Goal: Task Accomplishment & Management: Complete application form

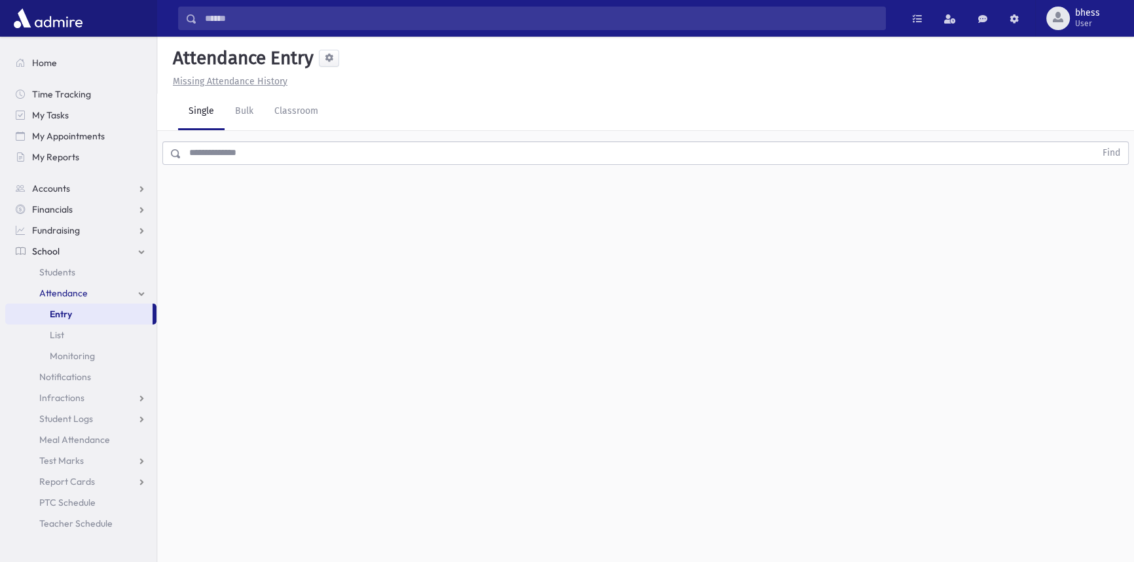
click at [194, 158] on input "text" at bounding box center [638, 153] width 914 height 24
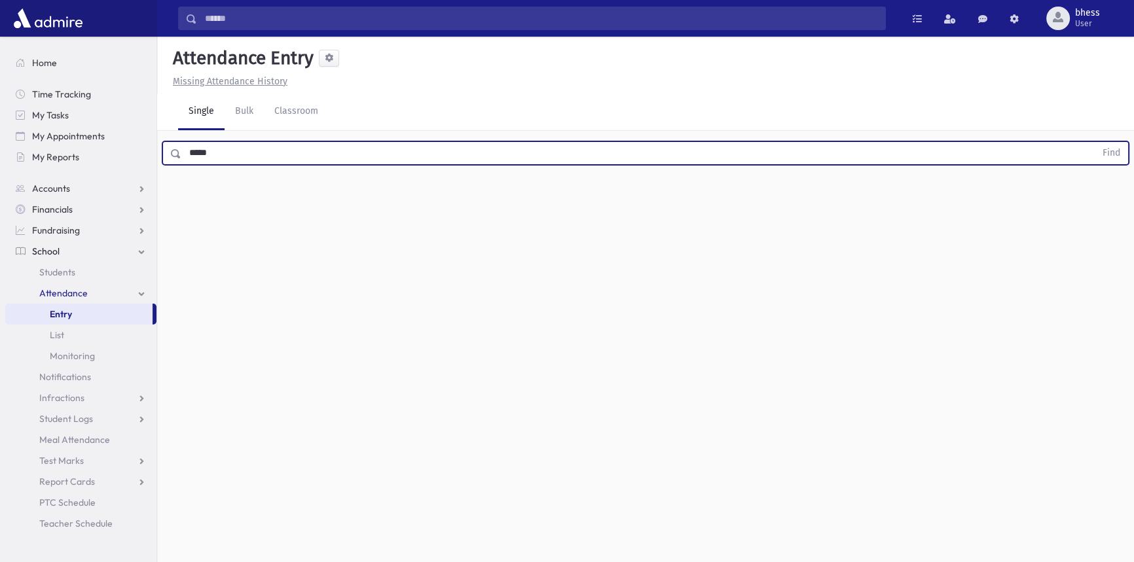
click at [1095, 142] on button "Find" at bounding box center [1111, 153] width 33 height 22
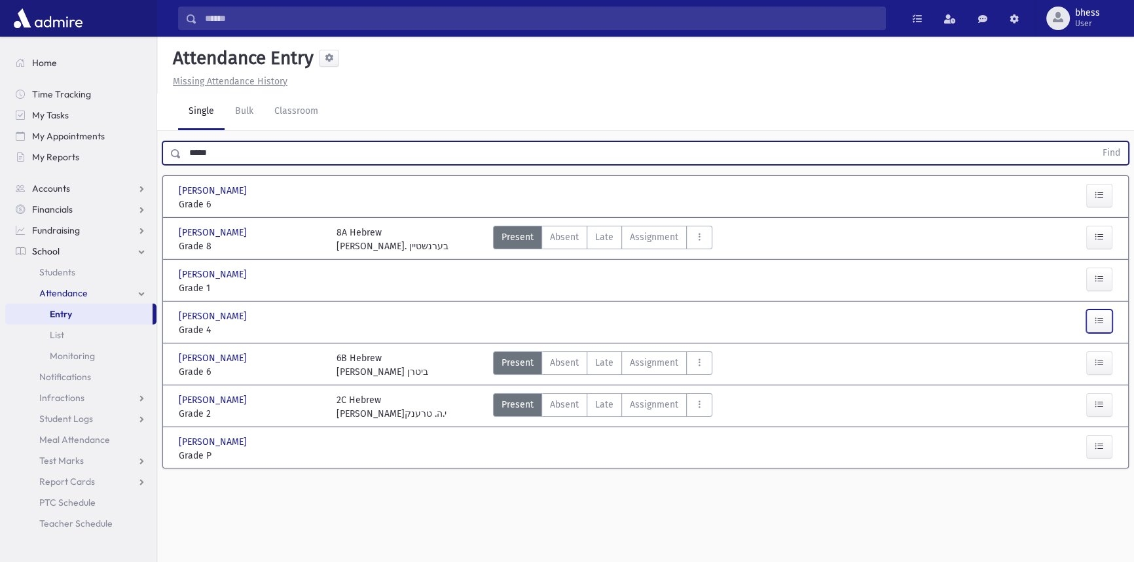
click at [1101, 320] on icon "button" at bounding box center [1099, 321] width 9 height 11
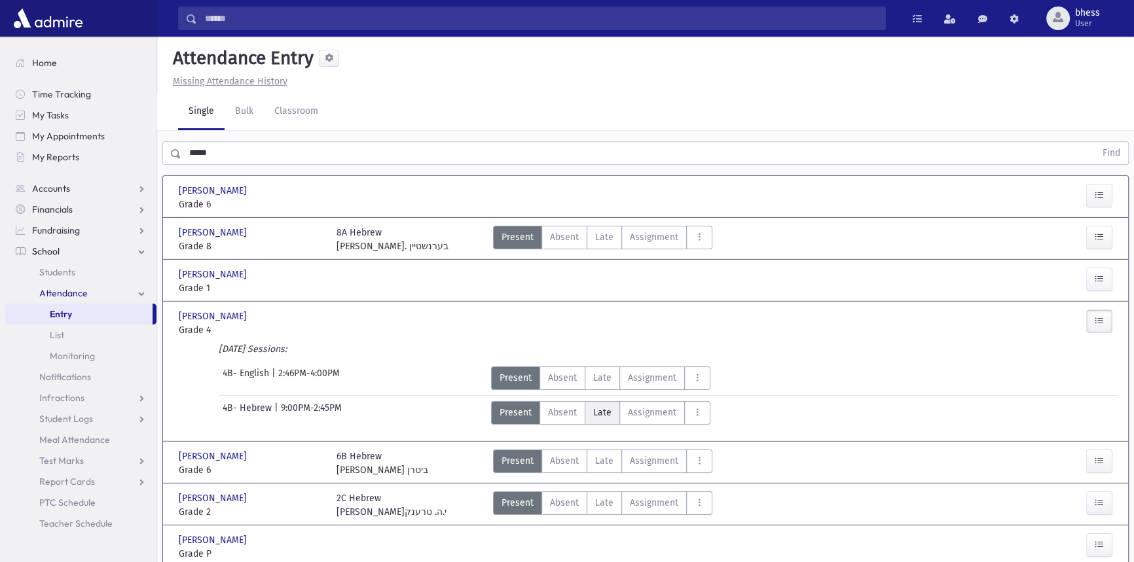
click at [615, 411] on label "Late Late" at bounding box center [602, 413] width 35 height 24
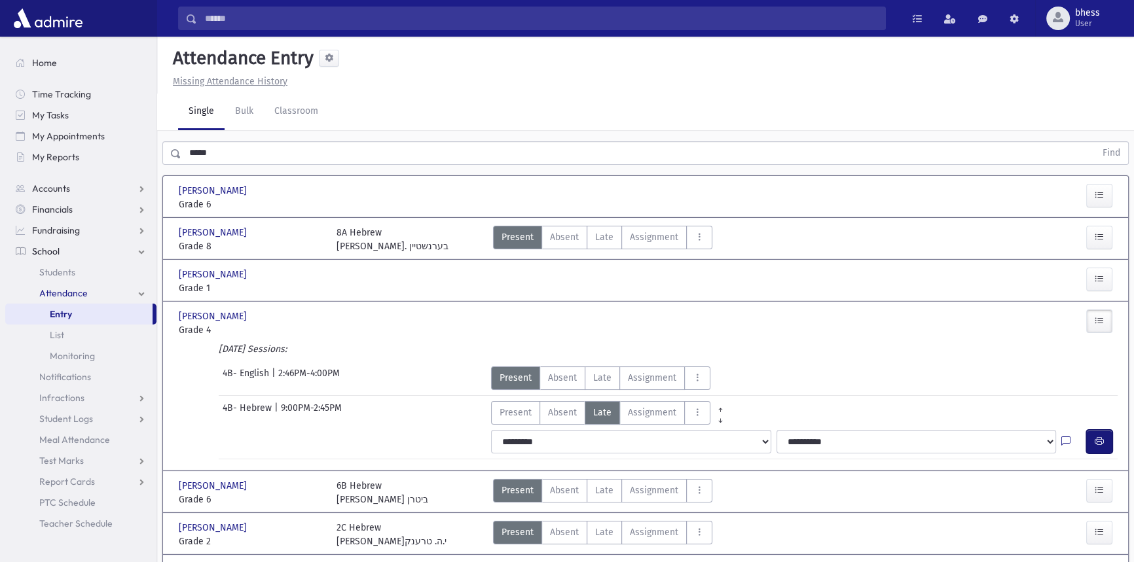
drag, startPoint x: 1092, startPoint y: 439, endPoint x: 1071, endPoint y: 440, distance: 21.0
click at [1093, 439] on button "button" at bounding box center [1099, 442] width 26 height 24
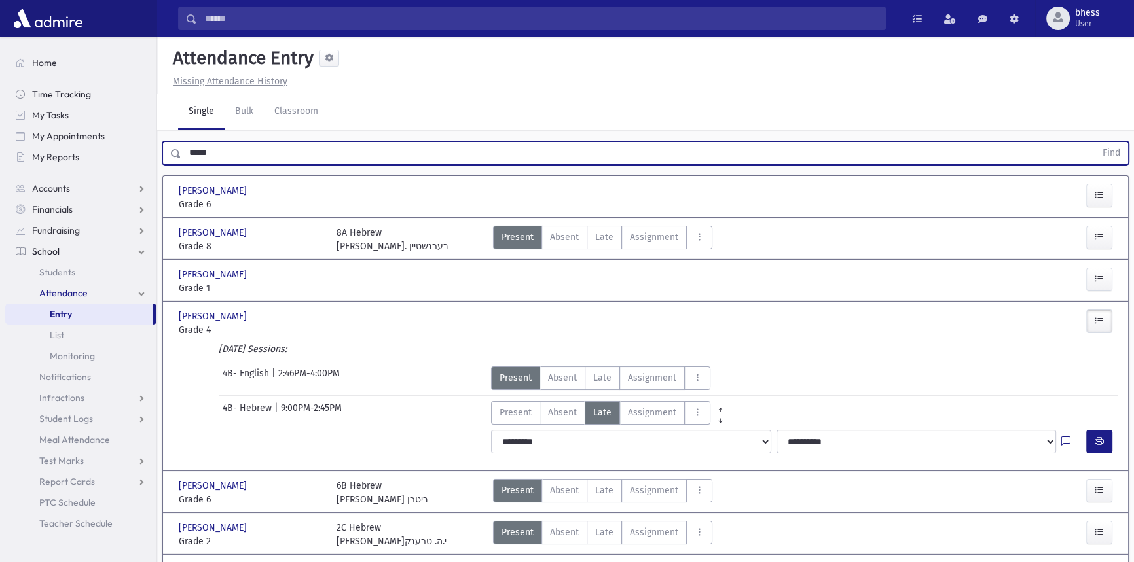
drag, startPoint x: 235, startPoint y: 157, endPoint x: 136, endPoint y: 96, distance: 116.7
click at [148, 130] on div "Search Results All Accounts" at bounding box center [567, 322] width 1134 height 644
click at [1095, 142] on button "Find" at bounding box center [1111, 153] width 33 height 22
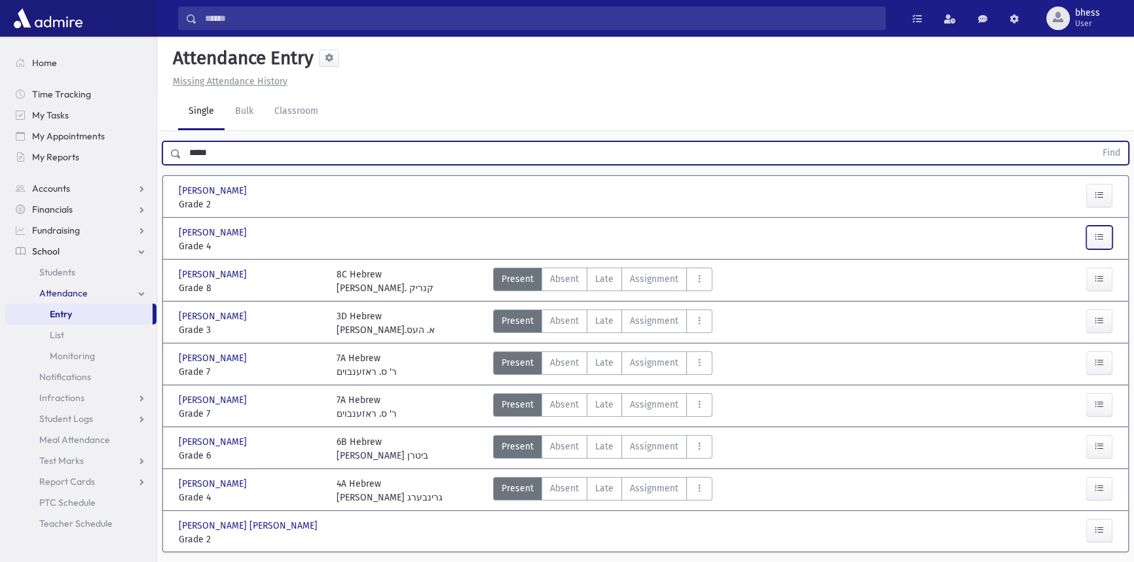
click at [1099, 239] on icon "button" at bounding box center [1099, 237] width 9 height 11
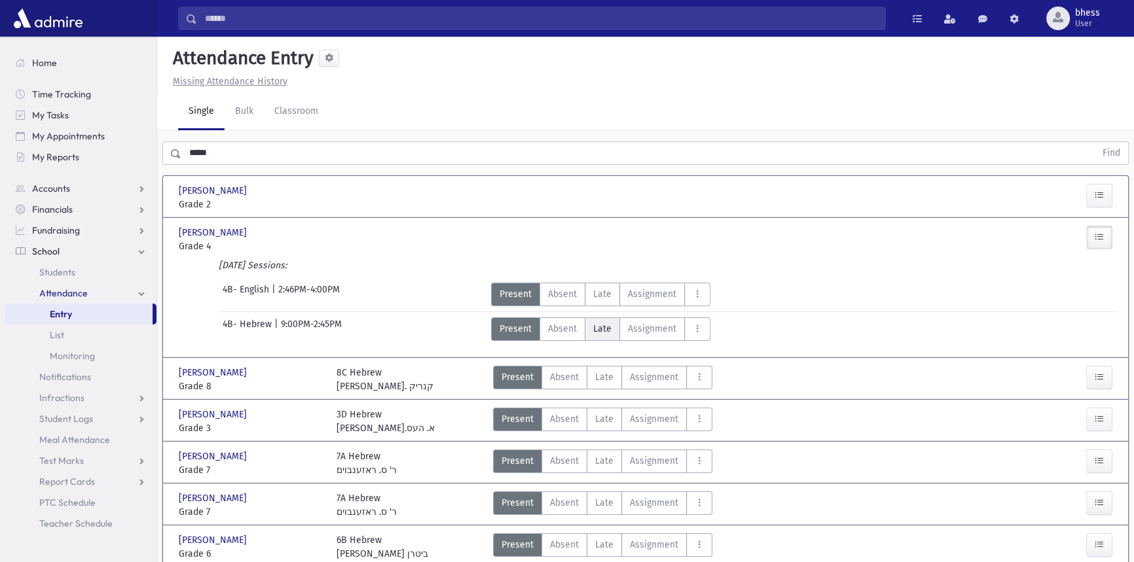
click at [612, 321] on label "Late Late" at bounding box center [602, 330] width 35 height 24
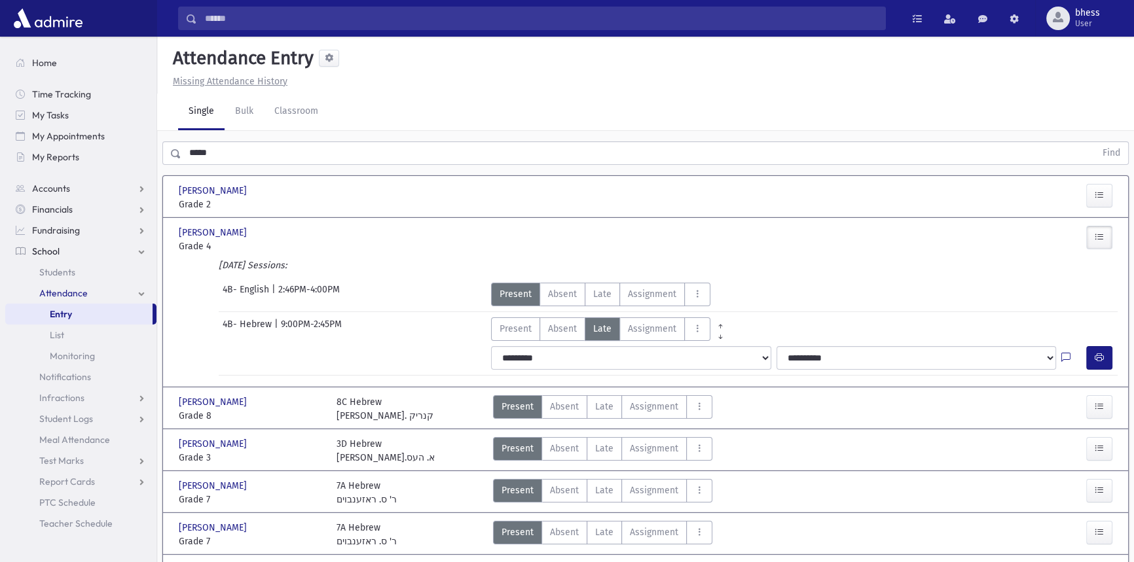
click at [1085, 357] on div at bounding box center [1073, 358] width 25 height 24
click at [1097, 357] on icon "button" at bounding box center [1099, 357] width 9 height 11
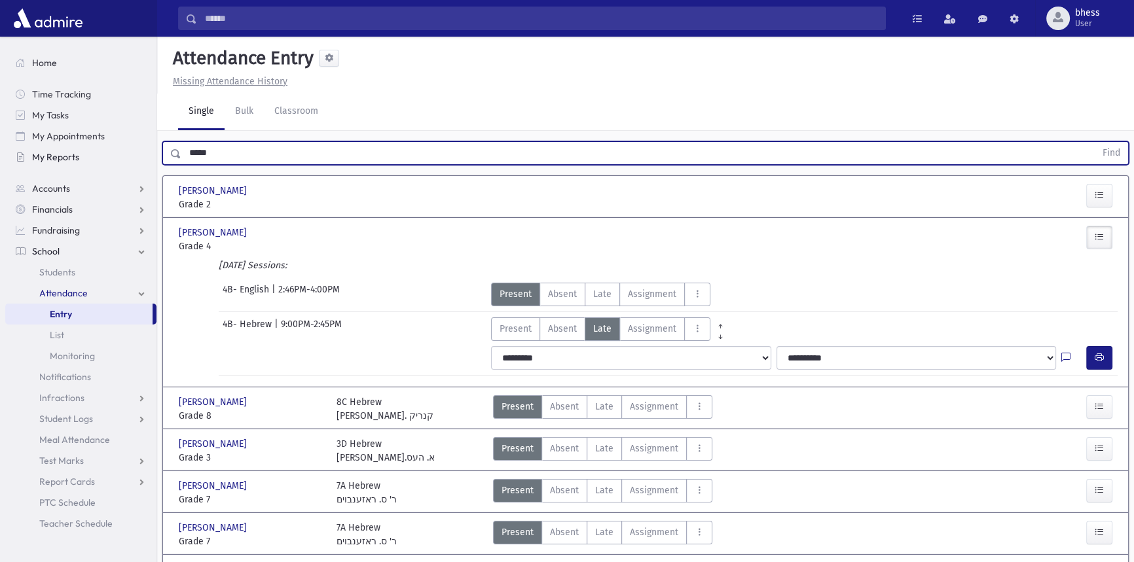
drag, startPoint x: 249, startPoint y: 147, endPoint x: 113, endPoint y: 150, distance: 135.6
click at [114, 152] on div "Search Results All Accounts" at bounding box center [567, 364] width 1134 height 728
click at [1095, 142] on button "Find" at bounding box center [1111, 153] width 33 height 22
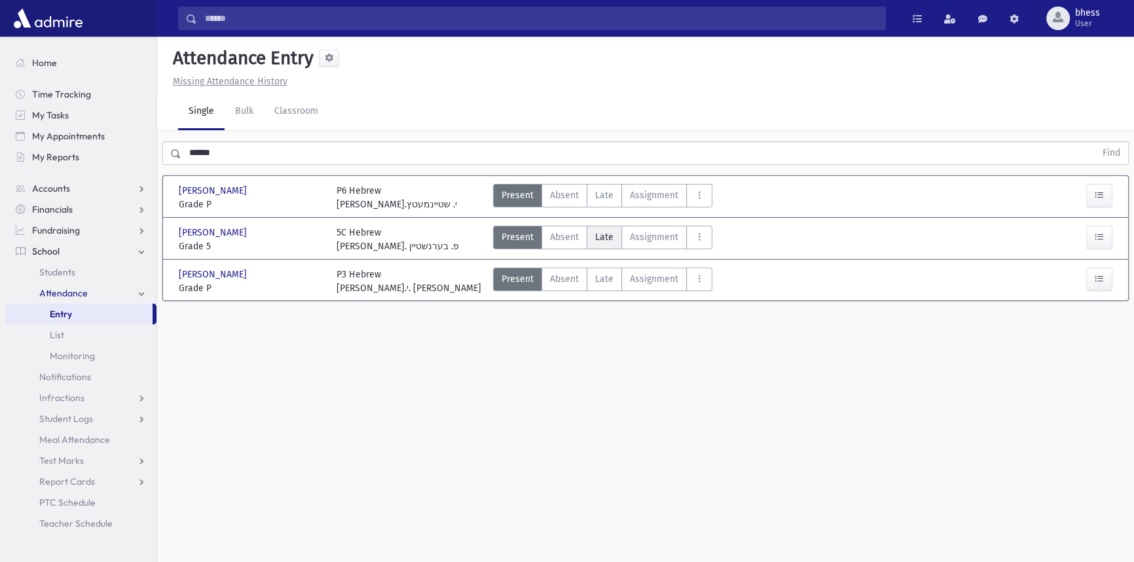
click at [595, 243] on span "Late" at bounding box center [604, 237] width 18 height 14
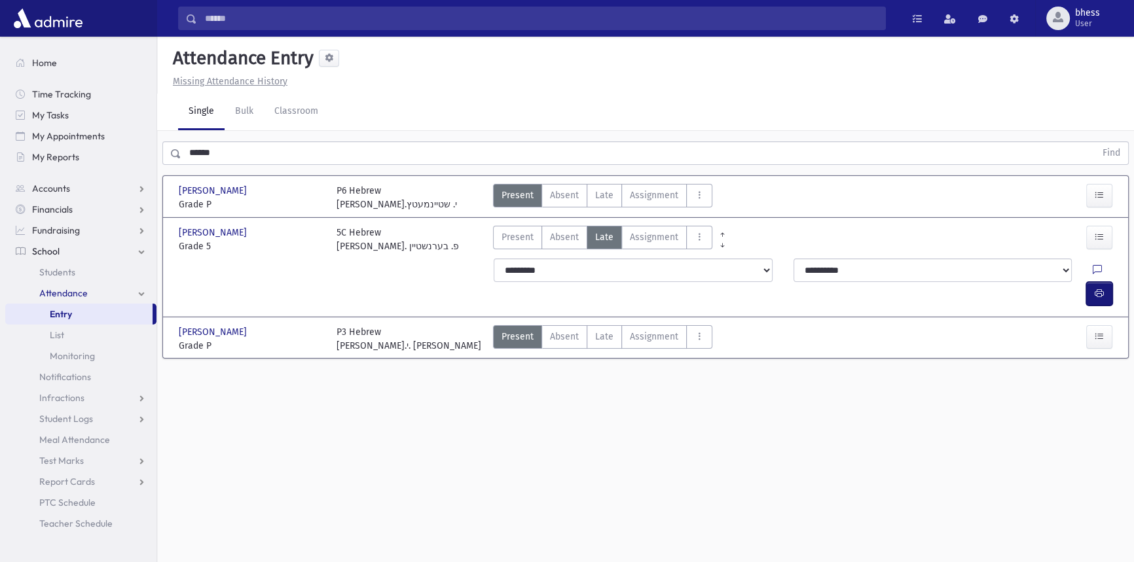
click at [1108, 282] on button "button" at bounding box center [1099, 294] width 26 height 24
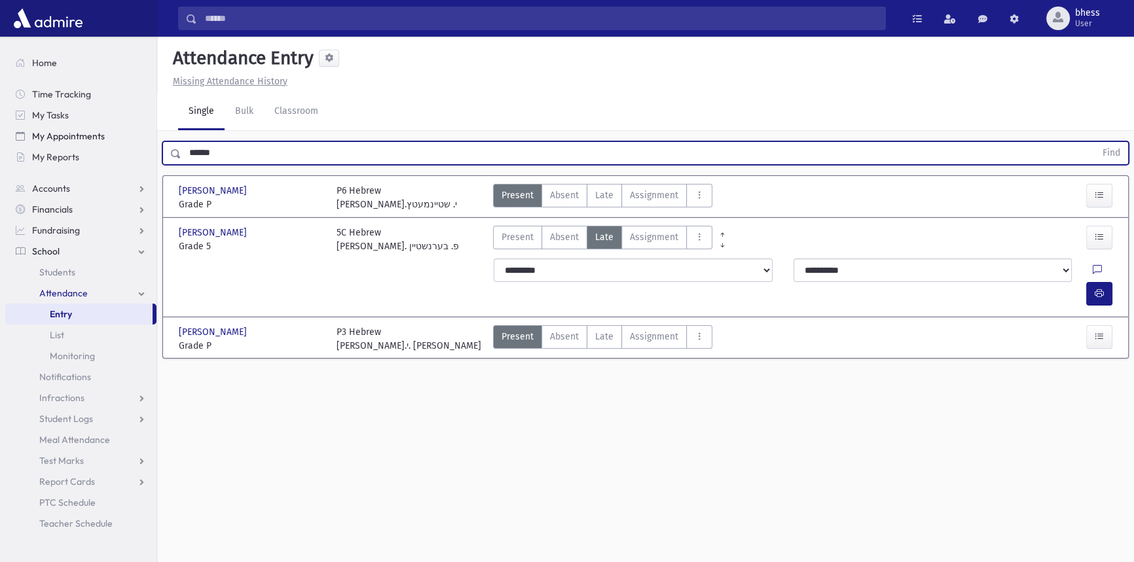
drag, startPoint x: 219, startPoint y: 155, endPoint x: 88, endPoint y: 139, distance: 132.0
click at [88, 139] on div "Search Results All Accounts" at bounding box center [567, 296] width 1134 height 592
click at [1095, 142] on button "Find" at bounding box center [1111, 153] width 33 height 22
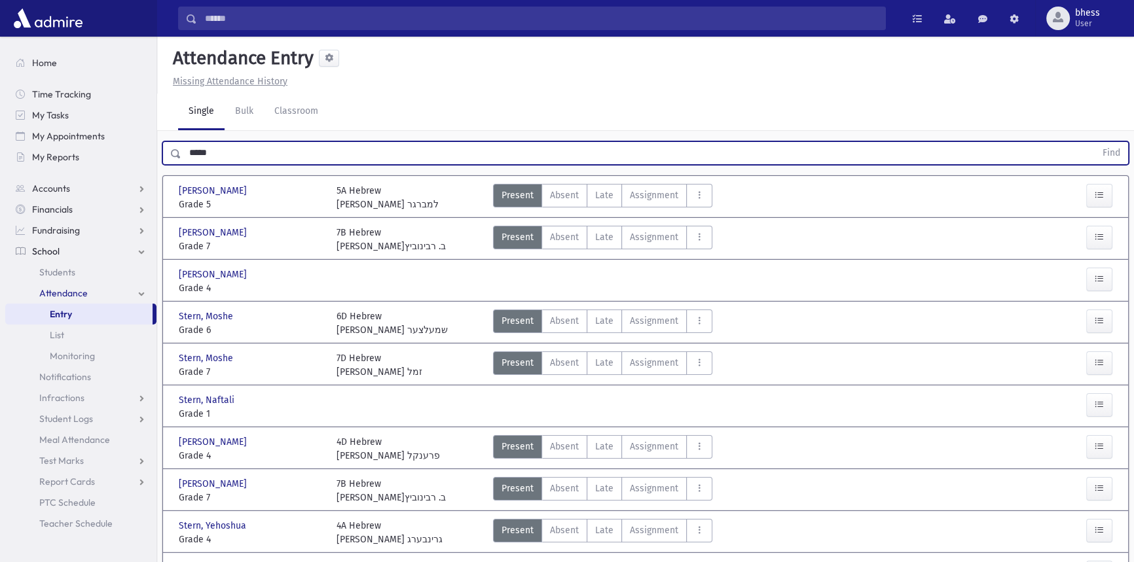
drag, startPoint x: 608, startPoint y: 194, endPoint x: 803, endPoint y: 193, distance: 195.1
click at [608, 194] on span "Late" at bounding box center [604, 196] width 18 height 14
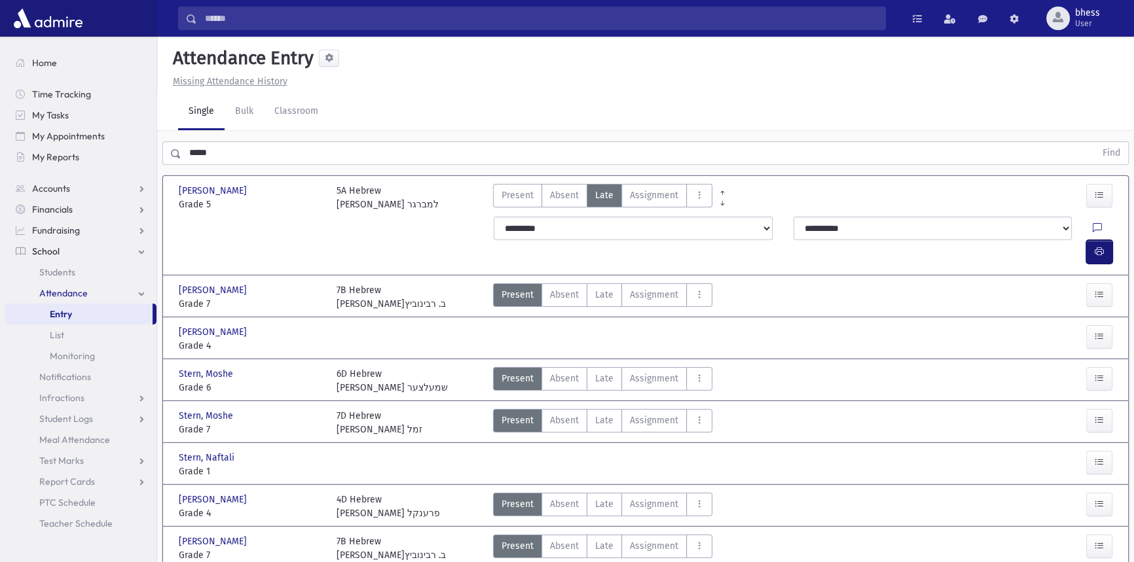
click at [1100, 246] on icon "button" at bounding box center [1099, 251] width 9 height 11
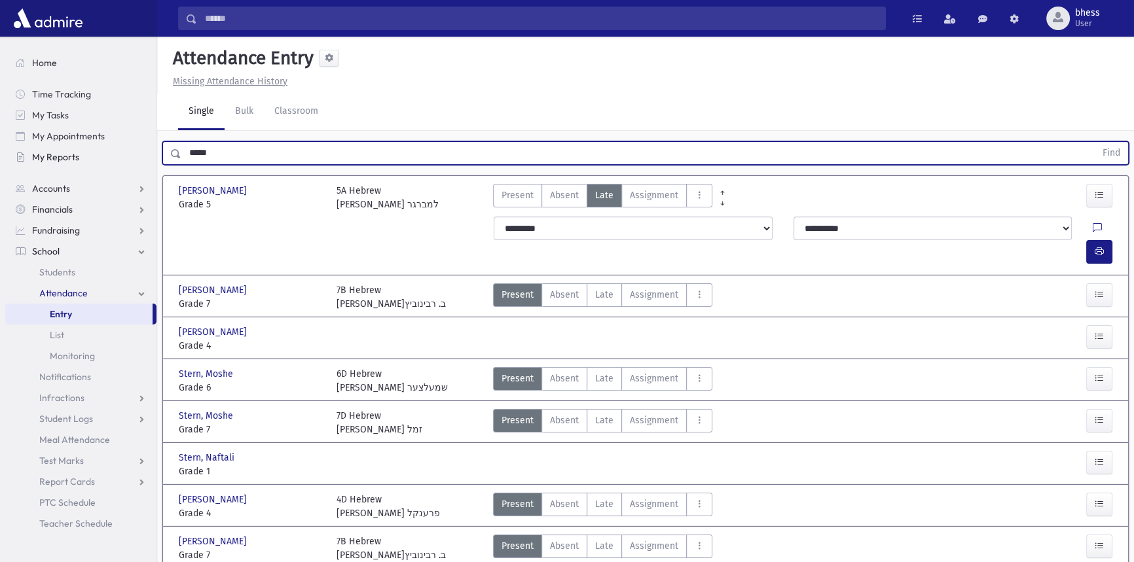
drag, startPoint x: 218, startPoint y: 151, endPoint x: 131, endPoint y: 138, distance: 88.0
click at [143, 149] on div "Search Results All Accounts" at bounding box center [567, 392] width 1134 height 784
click at [1095, 142] on button "Find" at bounding box center [1111, 153] width 33 height 22
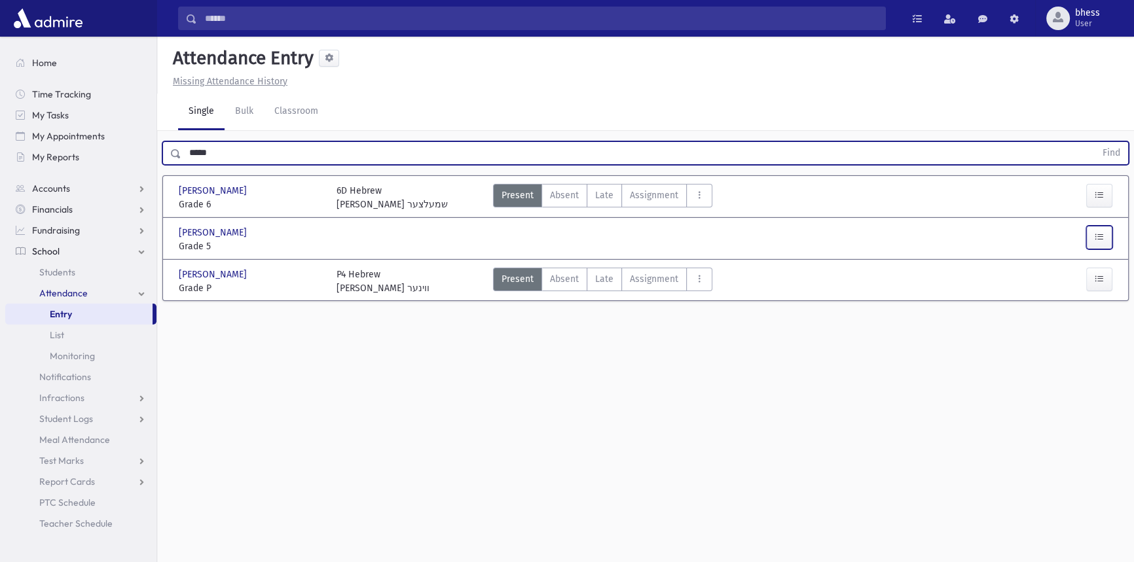
click at [1104, 241] on button "button" at bounding box center [1099, 238] width 26 height 24
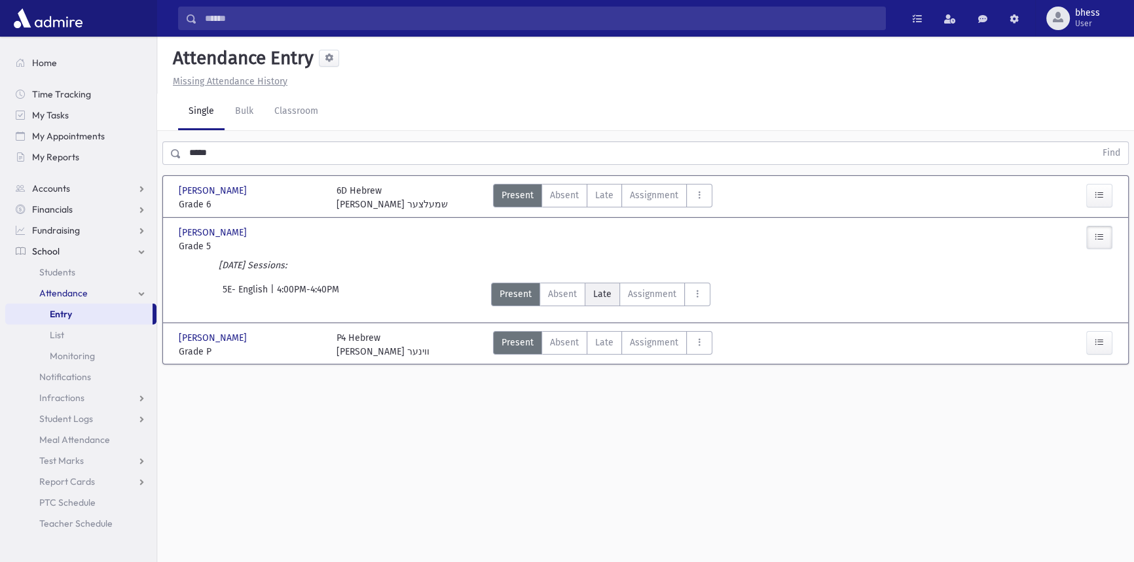
click at [595, 284] on label "Late Late" at bounding box center [602, 295] width 35 height 24
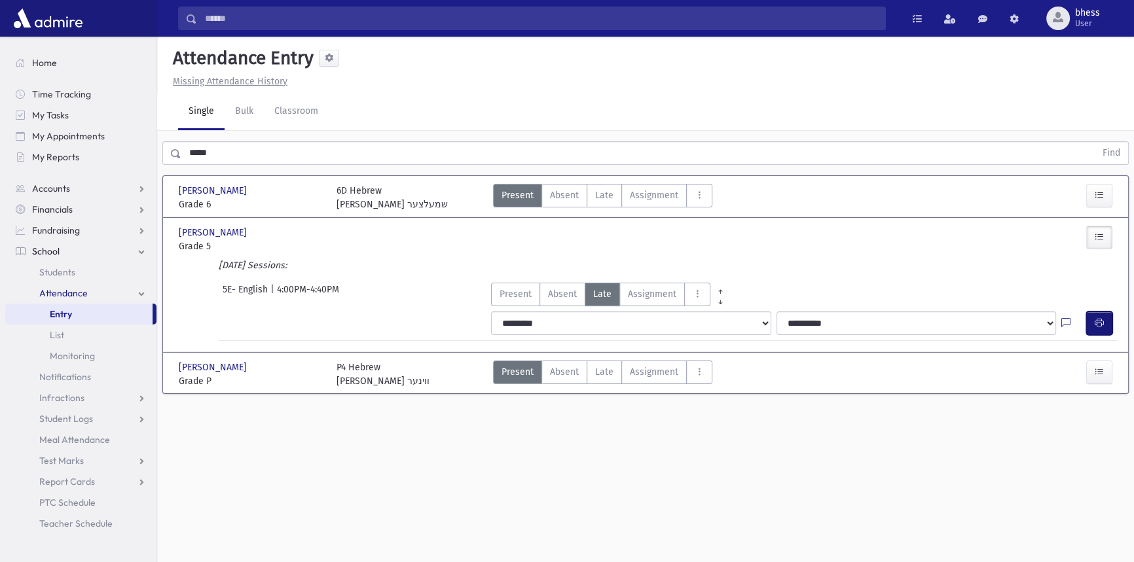
click at [1108, 318] on button "button" at bounding box center [1099, 324] width 26 height 24
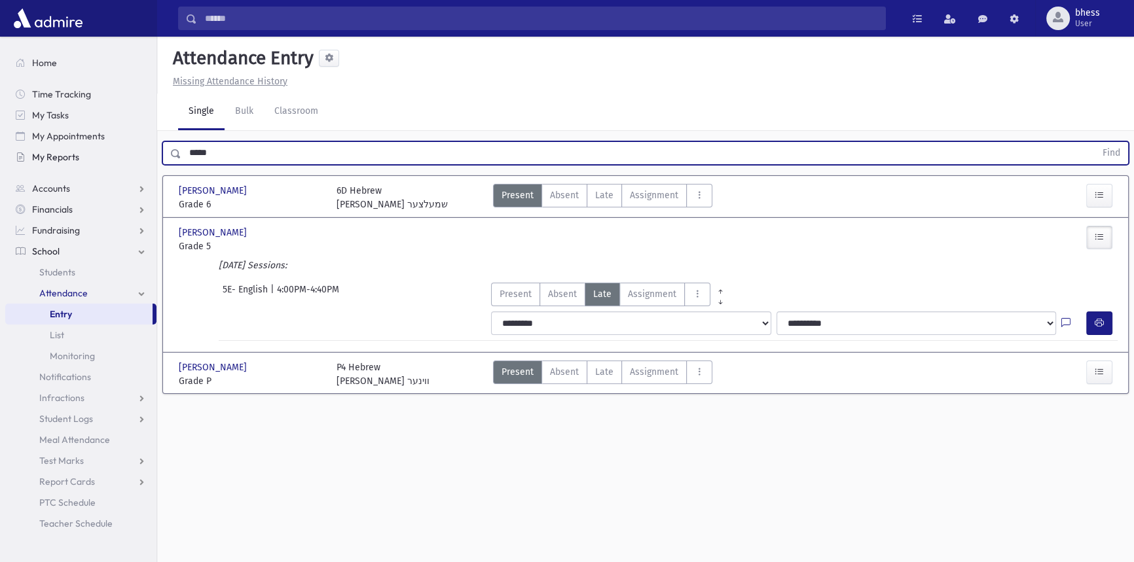
drag, startPoint x: 195, startPoint y: 152, endPoint x: 151, endPoint y: 155, distance: 43.9
click at [151, 155] on div "Search Results All Accounts" at bounding box center [567, 296] width 1134 height 592
click at [1095, 142] on button "Find" at bounding box center [1111, 153] width 33 height 22
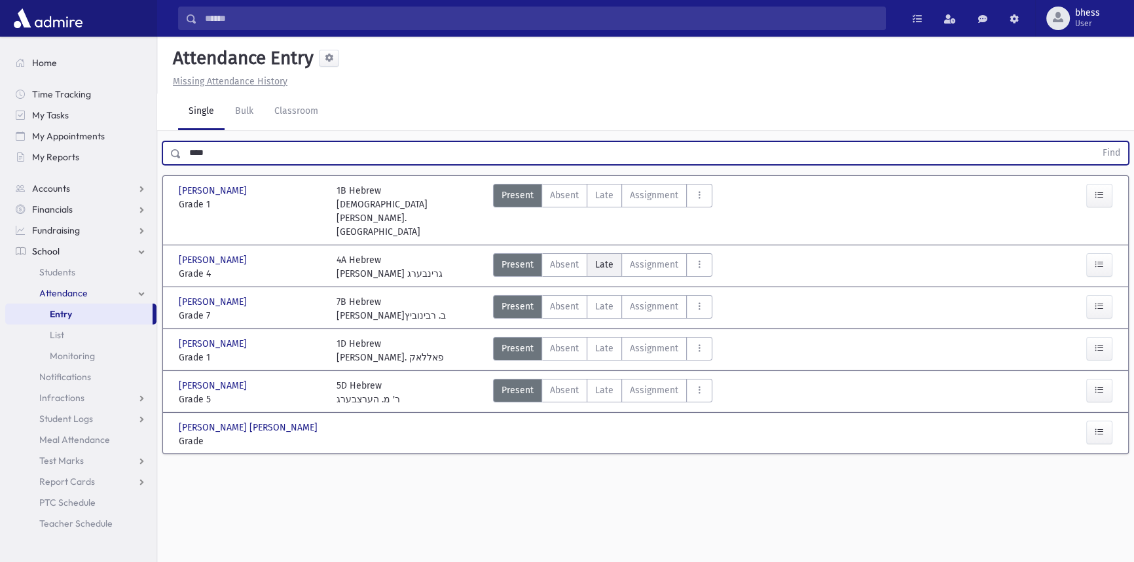
click at [610, 258] on span "Late" at bounding box center [604, 265] width 18 height 14
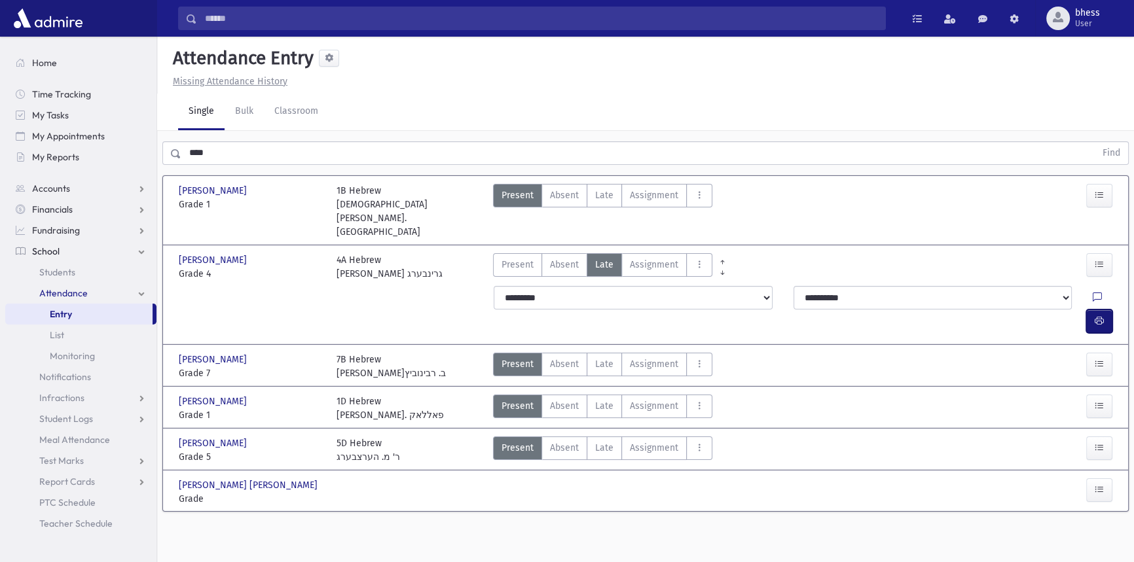
click at [1097, 310] on button "button" at bounding box center [1099, 322] width 26 height 24
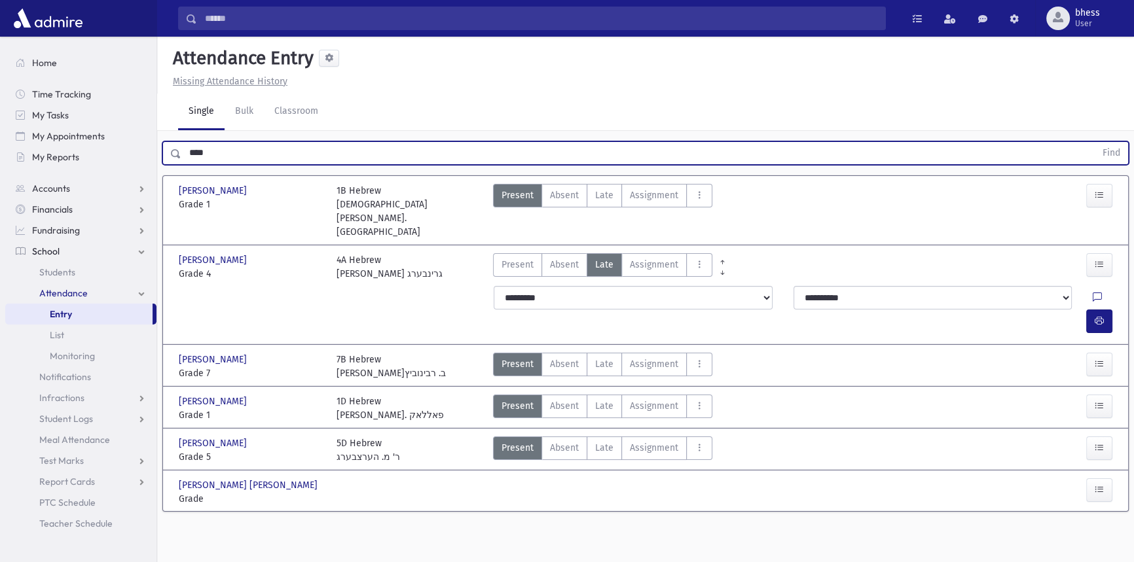
drag, startPoint x: 217, startPoint y: 153, endPoint x: 156, endPoint y: 156, distance: 61.0
click at [157, 156] on div "**** Find" at bounding box center [645, 150] width 977 height 39
type input "******"
click at [1095, 142] on button "Find" at bounding box center [1111, 153] width 33 height 22
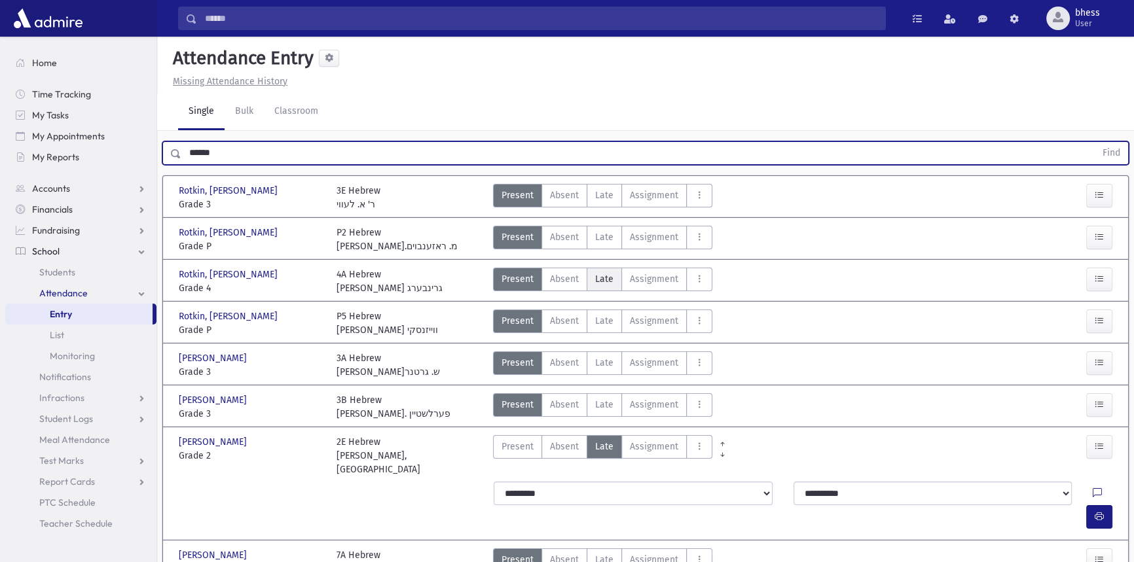
click at [608, 284] on span "Late" at bounding box center [604, 279] width 18 height 14
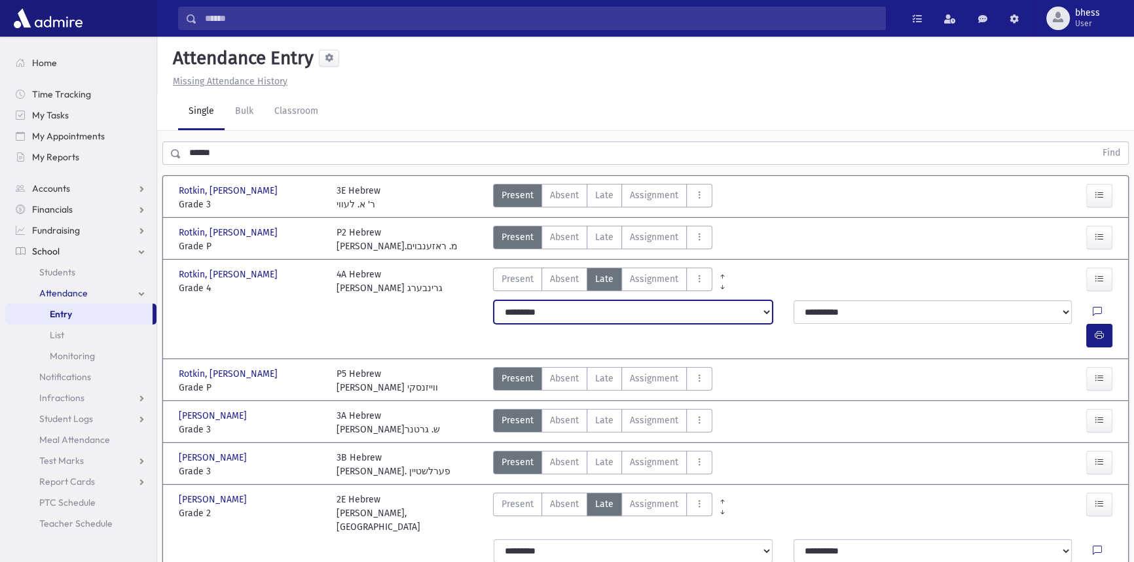
drag, startPoint x: 605, startPoint y: 304, endPoint x: 595, endPoint y: 311, distance: 12.2
click at [605, 304] on select "**********" at bounding box center [633, 313] width 278 height 24
select select "*******"
click at [494, 301] on select "**********" at bounding box center [633, 313] width 278 height 24
click at [1107, 324] on button "button" at bounding box center [1099, 336] width 26 height 24
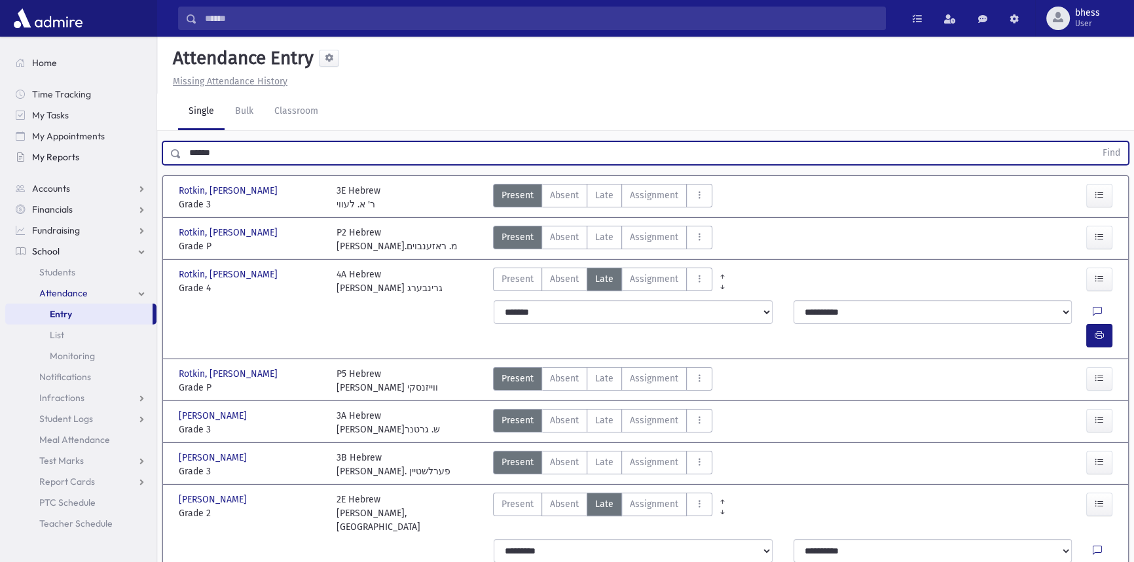
drag, startPoint x: 266, startPoint y: 156, endPoint x: 107, endPoint y: 151, distance: 159.9
click at [105, 161] on div "Search Results All Accounts" at bounding box center [567, 406] width 1134 height 813
click at [1095, 142] on button "Find" at bounding box center [1111, 153] width 33 height 22
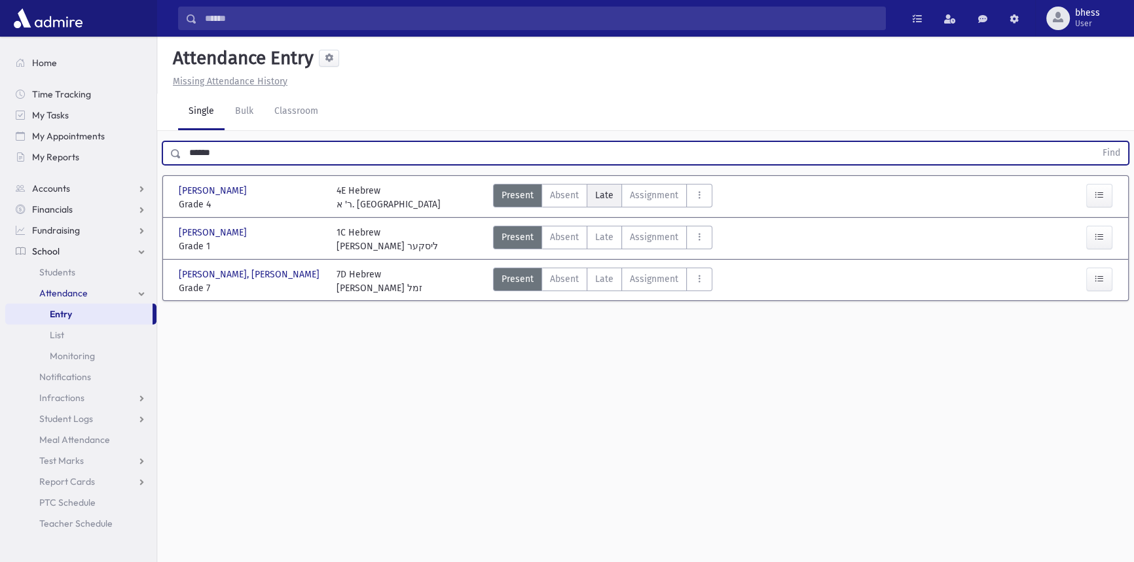
click at [606, 189] on span "Late" at bounding box center [604, 196] width 18 height 14
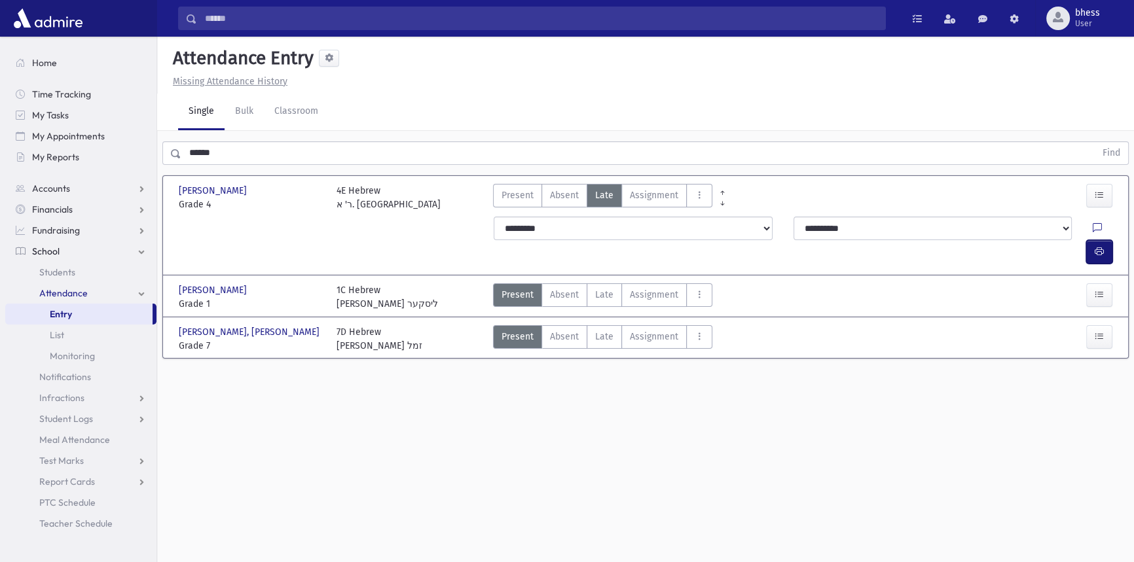
click at [1093, 240] on button "button" at bounding box center [1099, 252] width 26 height 24
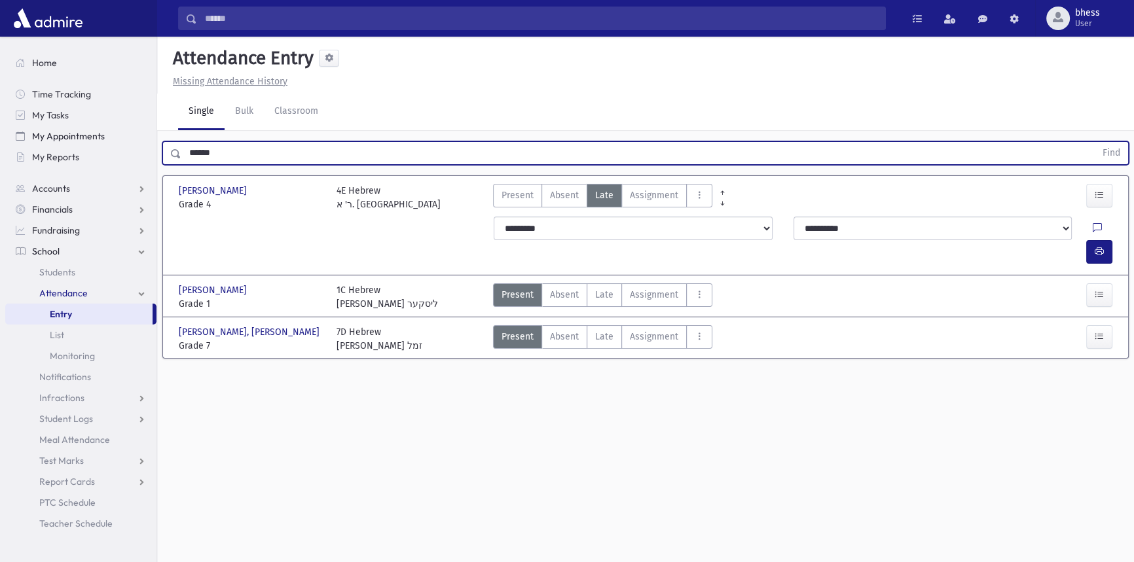
drag, startPoint x: 139, startPoint y: 142, endPoint x: 108, endPoint y: 130, distance: 33.6
click at [106, 132] on div "Search Results All Accounts" at bounding box center [567, 296] width 1134 height 592
click at [1095, 142] on button "Find" at bounding box center [1111, 153] width 33 height 22
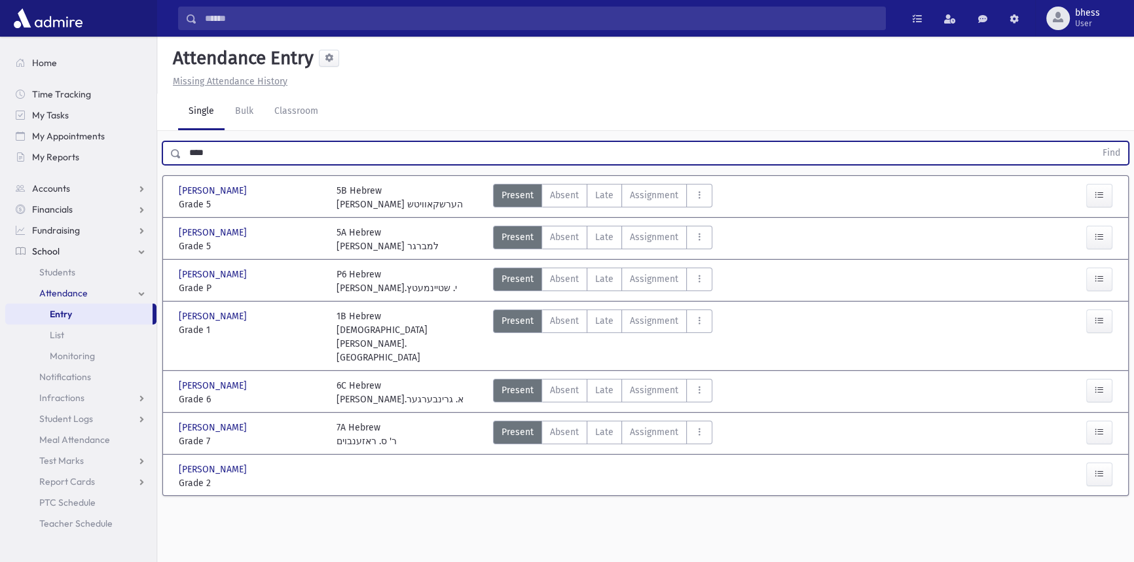
click at [604, 207] on div "Present P Absent A [PERSON_NAME] Assignment Assignment Cut C Disrespectful" at bounding box center [602, 197] width 219 height 27
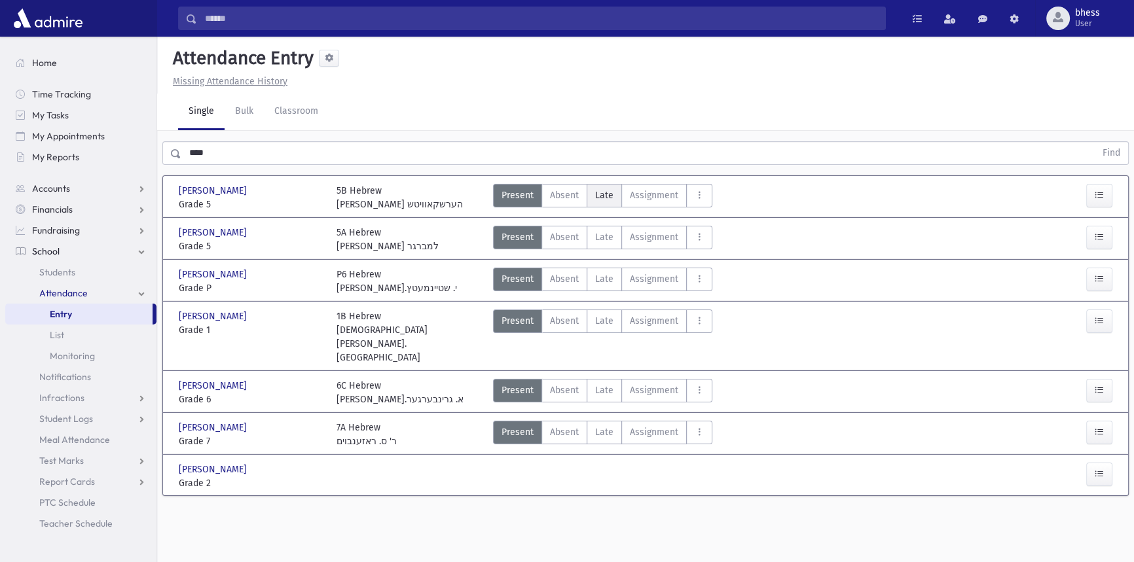
click at [604, 204] on label "Late Late" at bounding box center [604, 196] width 35 height 24
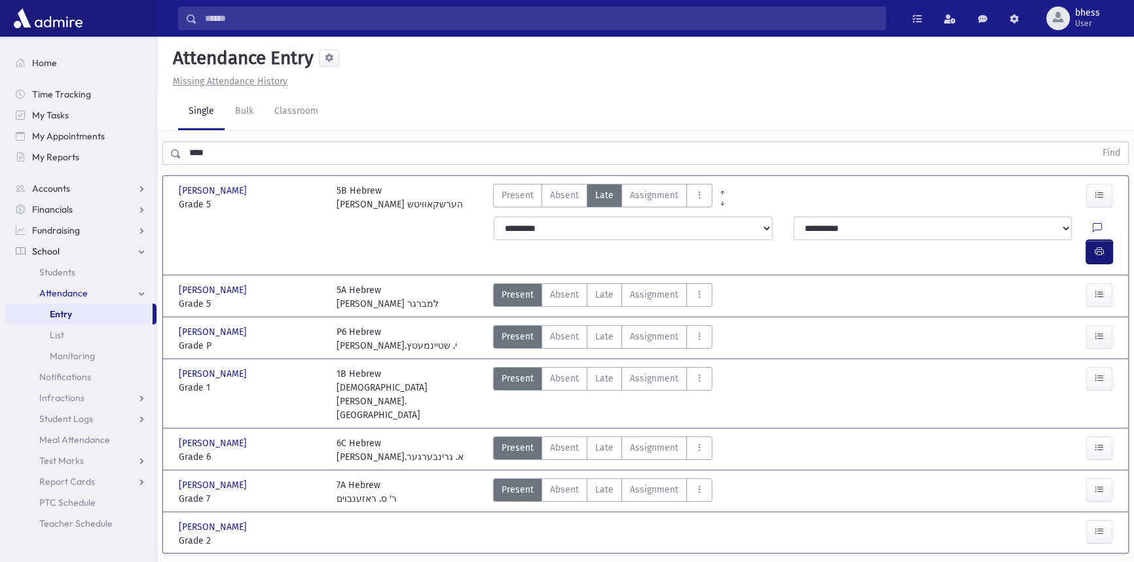
click at [1096, 246] on icon "button" at bounding box center [1099, 251] width 9 height 11
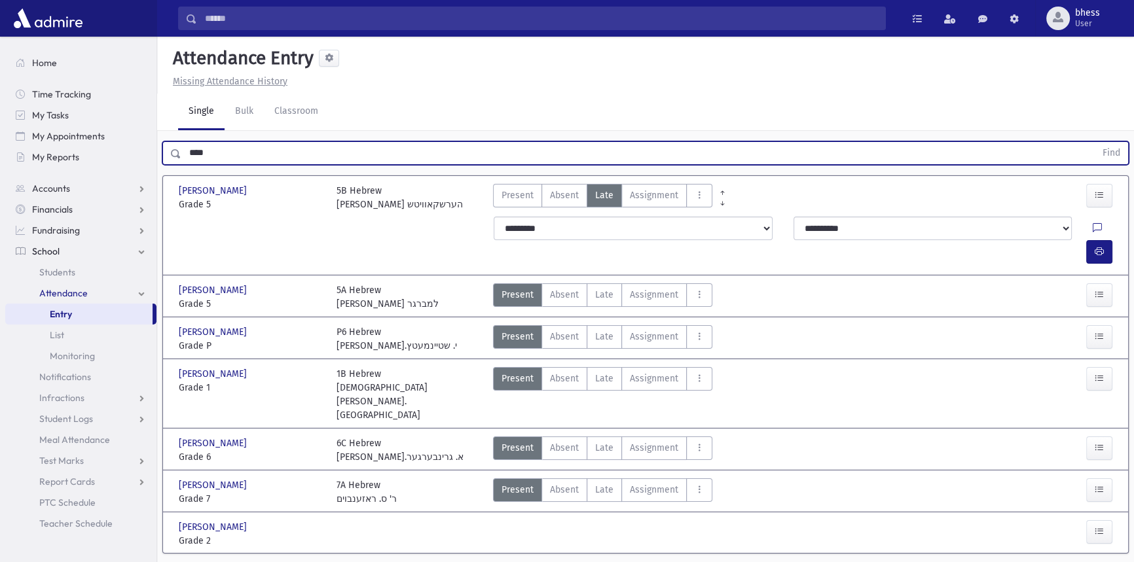
drag, startPoint x: 245, startPoint y: 162, endPoint x: 183, endPoint y: 156, distance: 61.8
click at [183, 156] on input "****" at bounding box center [638, 153] width 914 height 24
type input "******"
drag, startPoint x: 242, startPoint y: 154, endPoint x: 155, endPoint y: 157, distance: 87.8
click at [155, 157] on div "Search Results All Accounts" at bounding box center [567, 301] width 1134 height 602
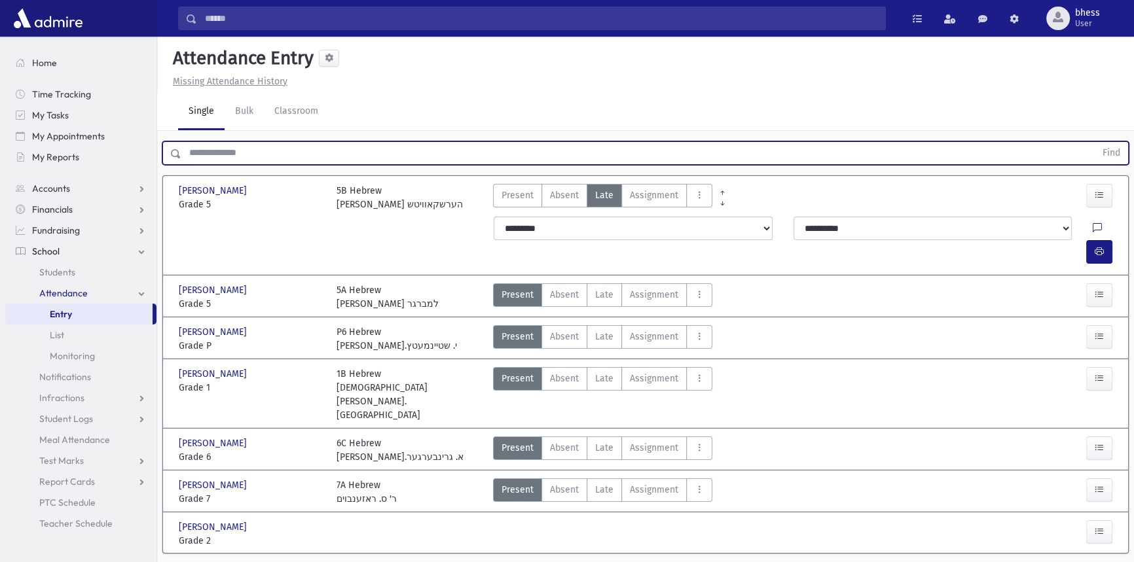
click at [271, 156] on input "text" at bounding box center [638, 153] width 914 height 24
click at [1095, 142] on button "Find" at bounding box center [1111, 153] width 33 height 22
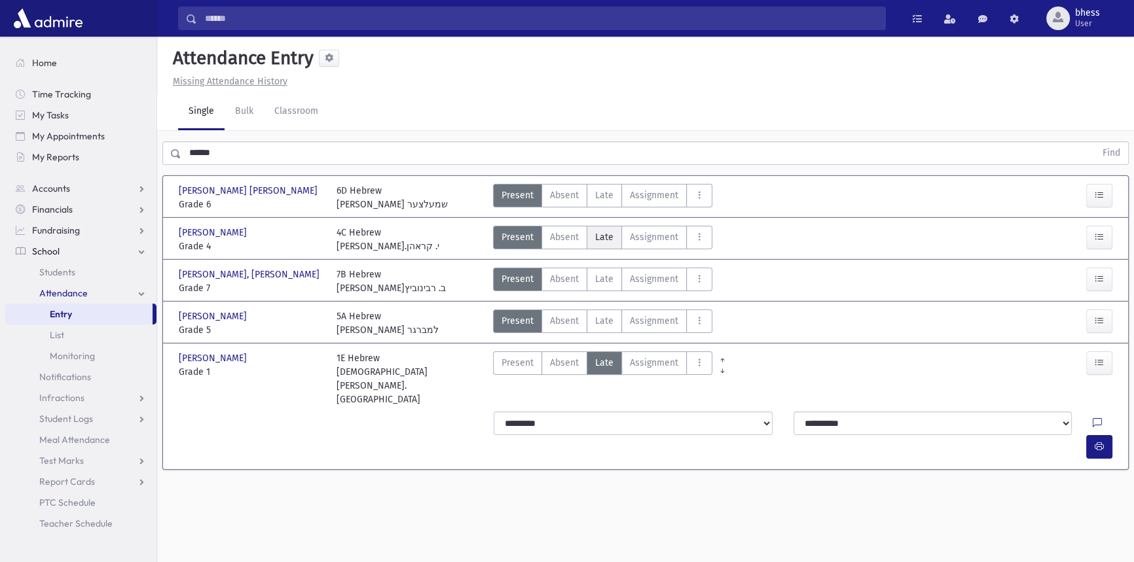
click at [599, 231] on span "Late" at bounding box center [604, 237] width 18 height 14
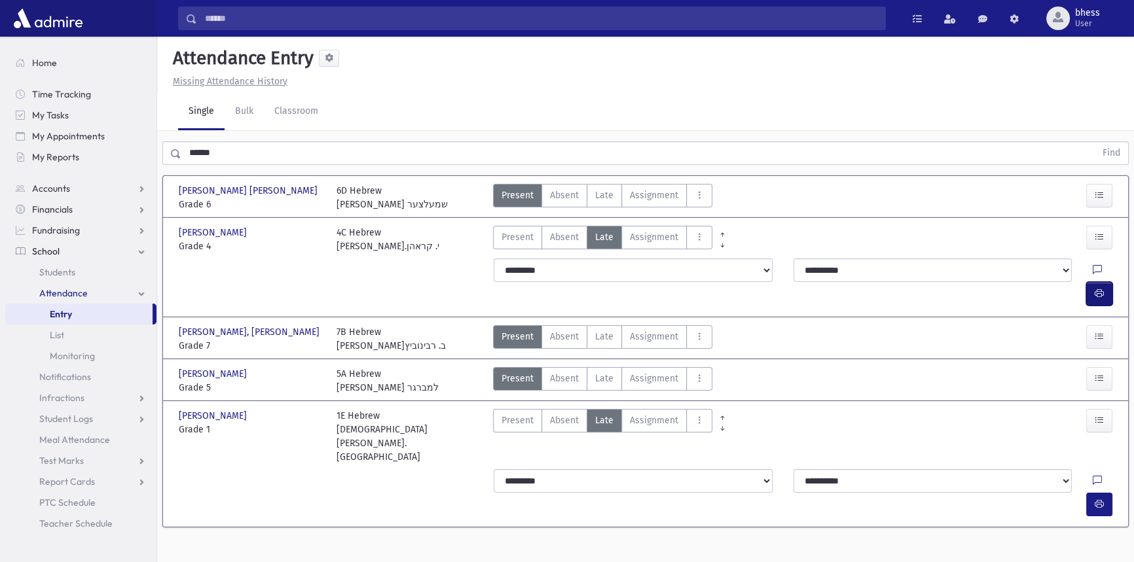
click at [1093, 282] on button "button" at bounding box center [1099, 294] width 26 height 24
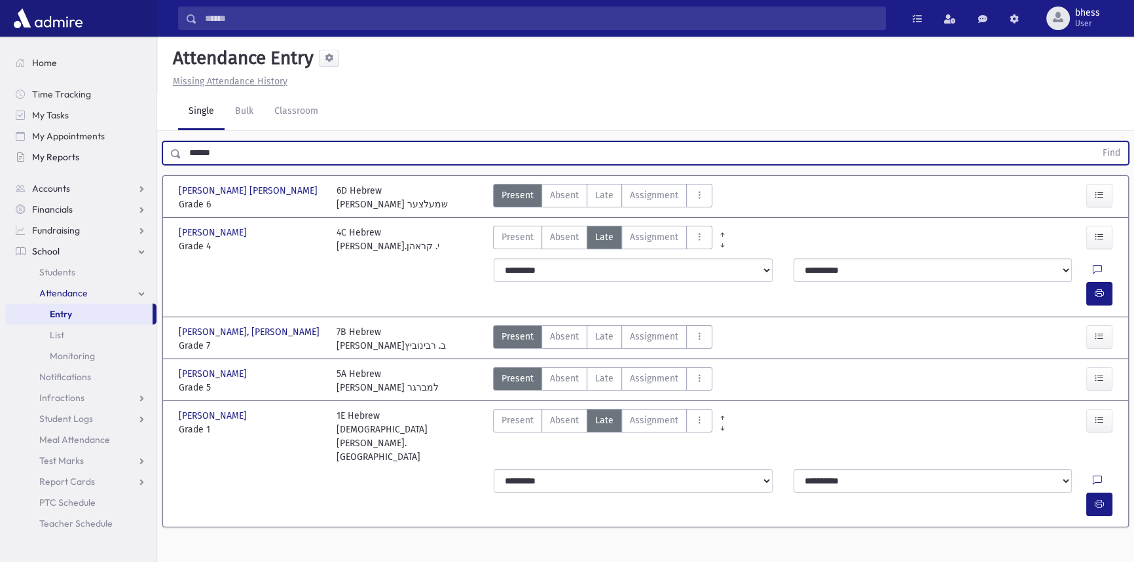
drag, startPoint x: 240, startPoint y: 150, endPoint x: 150, endPoint y: 150, distance: 90.4
click at [150, 150] on div "Search Results All Accounts" at bounding box center [567, 296] width 1134 height 592
click at [1095, 142] on button "Find" at bounding box center [1111, 153] width 33 height 22
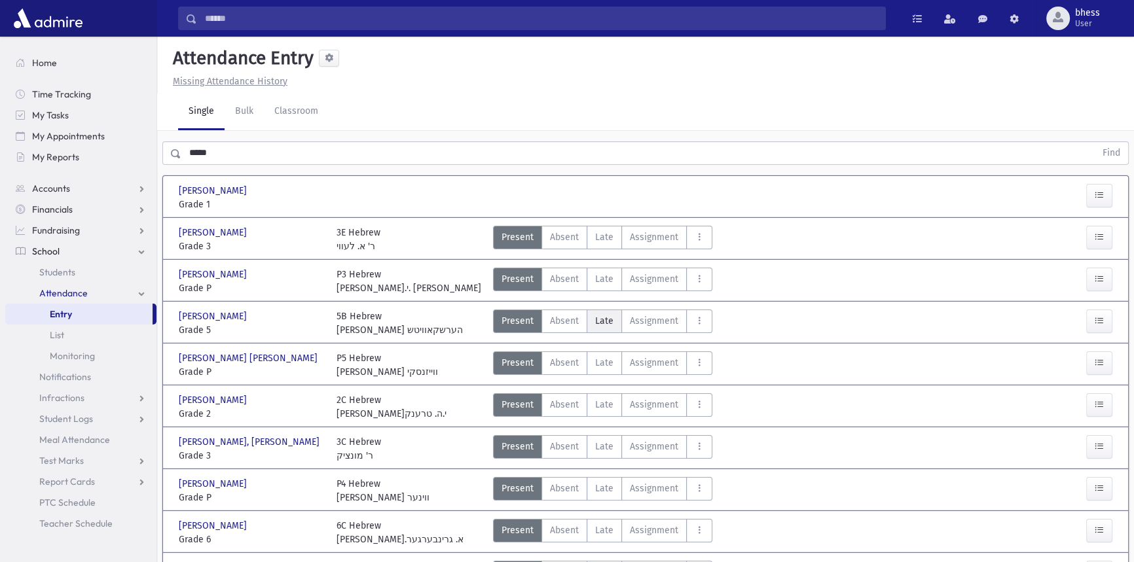
click at [610, 314] on span "Late" at bounding box center [604, 321] width 18 height 14
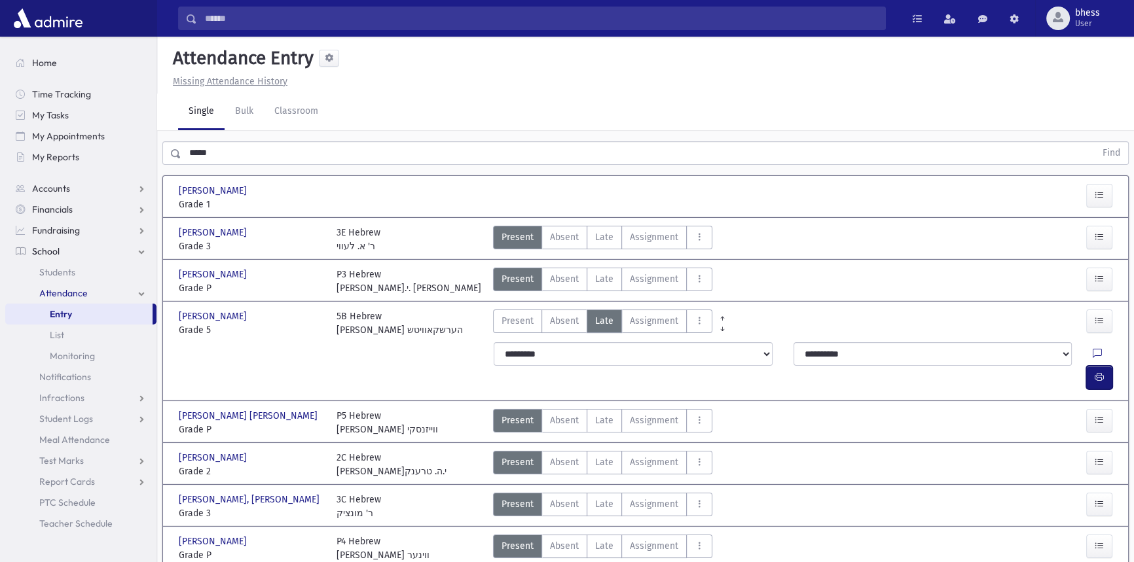
click at [1104, 366] on button "button" at bounding box center [1099, 378] width 26 height 24
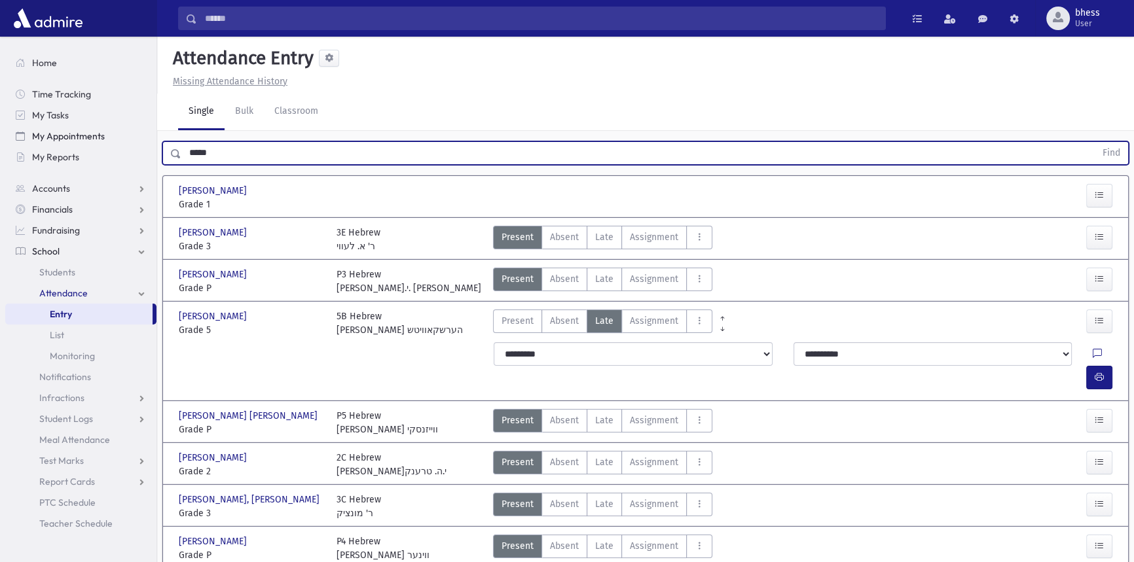
drag, startPoint x: 229, startPoint y: 143, endPoint x: 137, endPoint y: 135, distance: 92.0
click at [137, 135] on div "Search Results All Accounts" at bounding box center [567, 392] width 1134 height 784
type input "******"
click at [1095, 142] on button "Find" at bounding box center [1111, 153] width 33 height 22
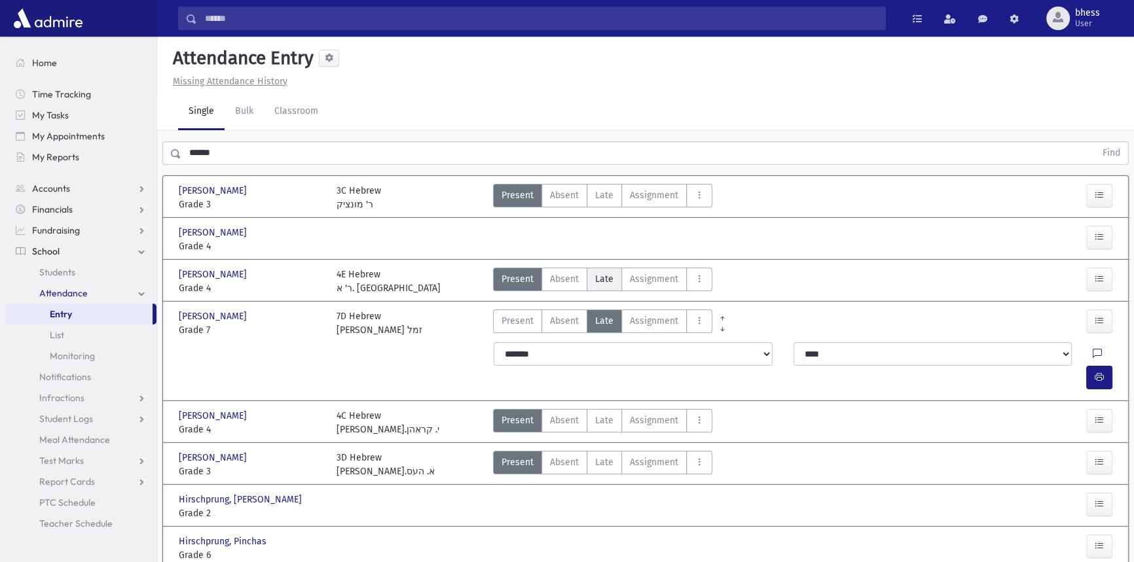
click at [608, 278] on span "Late" at bounding box center [604, 279] width 18 height 14
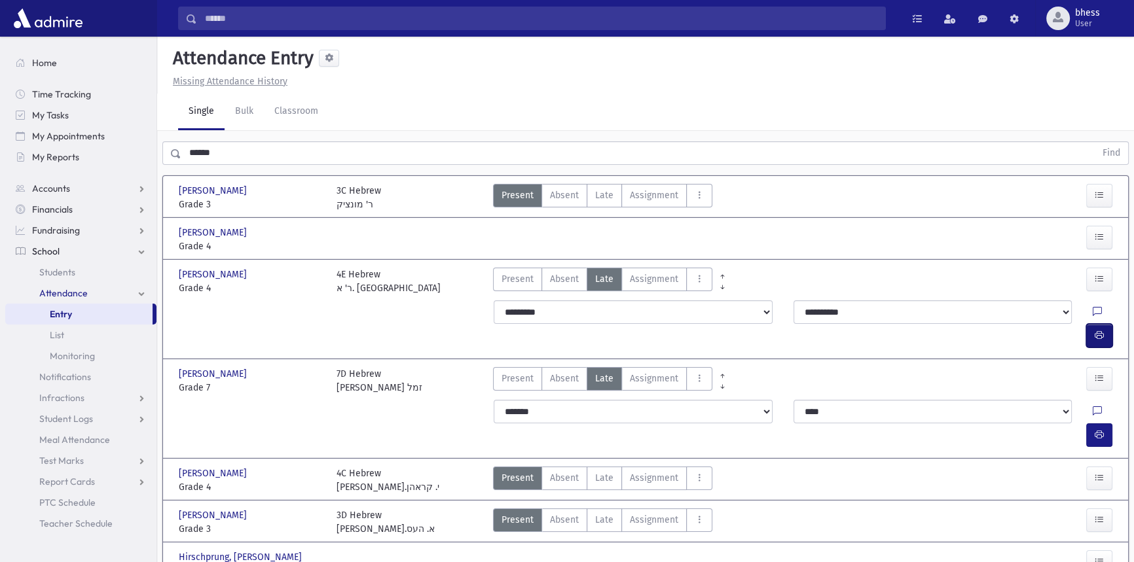
click at [1107, 324] on button "button" at bounding box center [1099, 336] width 26 height 24
click at [631, 561] on div "0 records saved" at bounding box center [645, 546] width 131 height 31
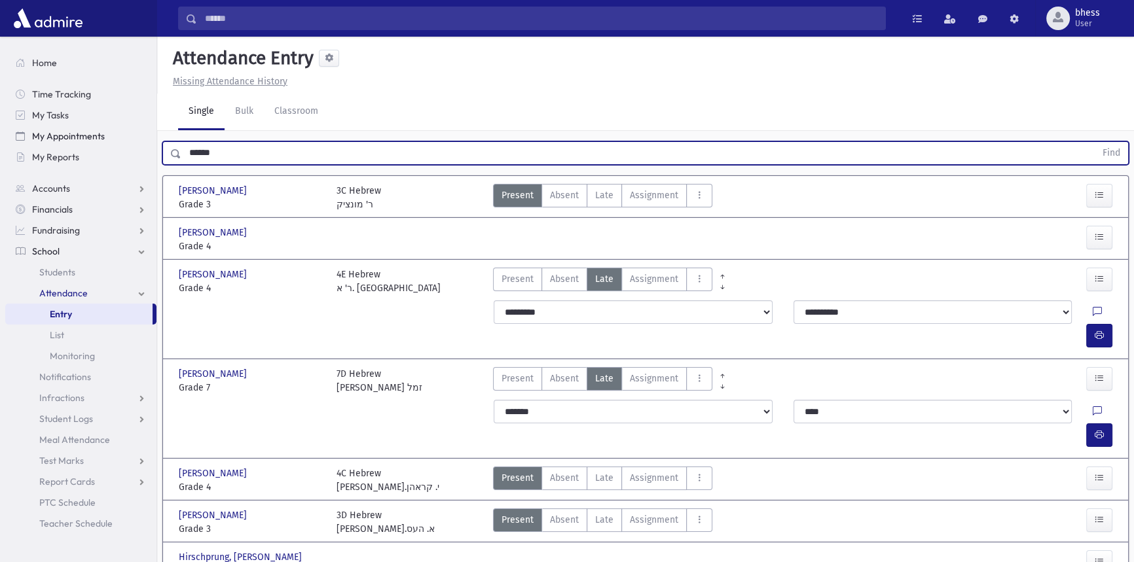
drag, startPoint x: 238, startPoint y: 144, endPoint x: 153, endPoint y: 144, distance: 85.8
click at [153, 144] on div "Search Results All Accounts" at bounding box center [567, 358] width 1134 height 716
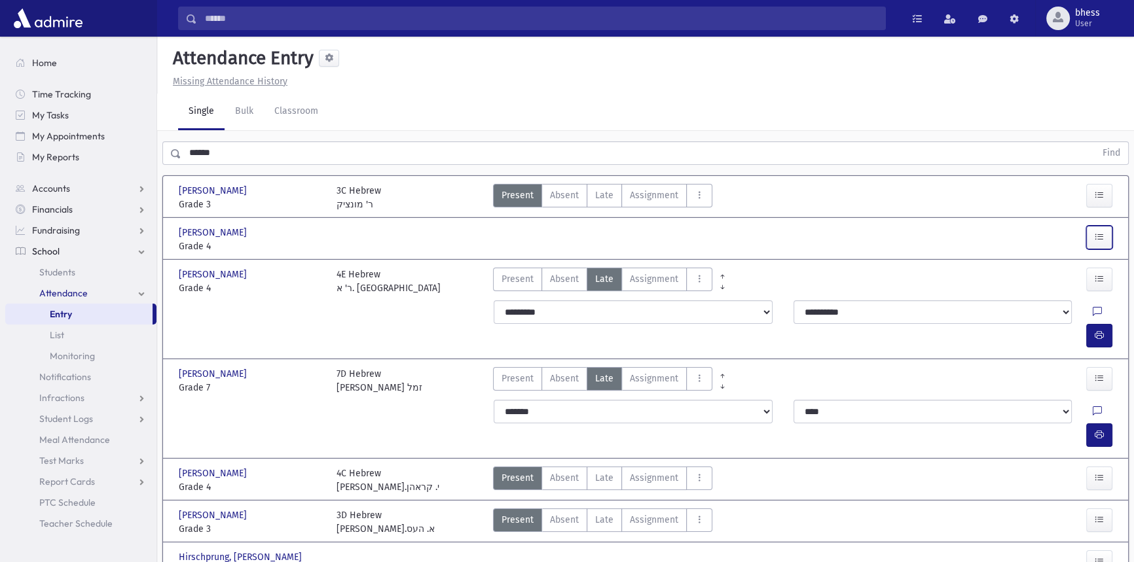
click at [1095, 230] on button "button" at bounding box center [1099, 238] width 26 height 24
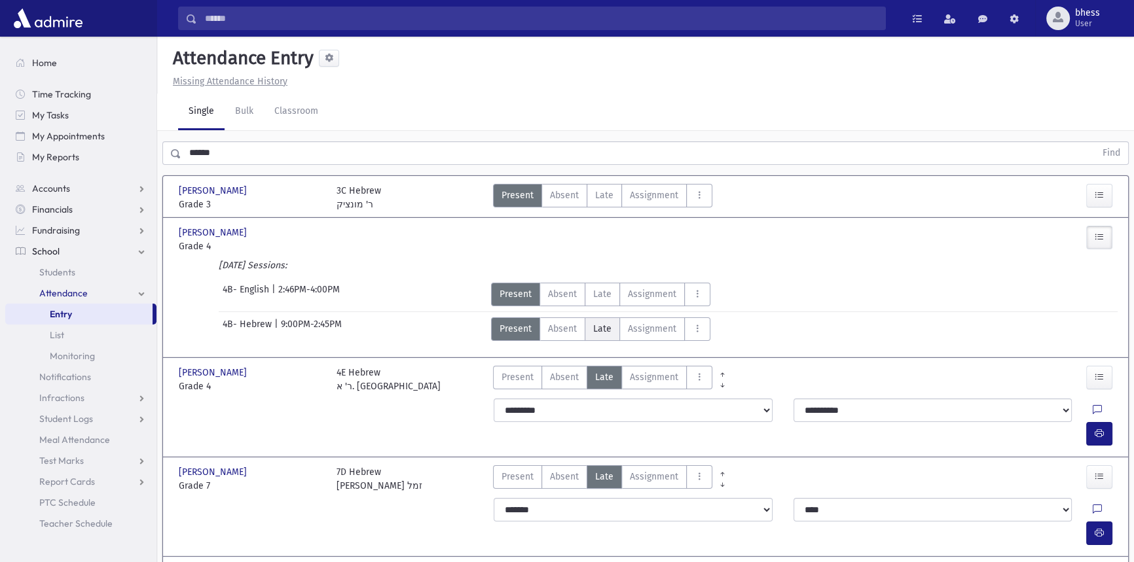
click at [598, 318] on label "Late Late" at bounding box center [602, 330] width 35 height 24
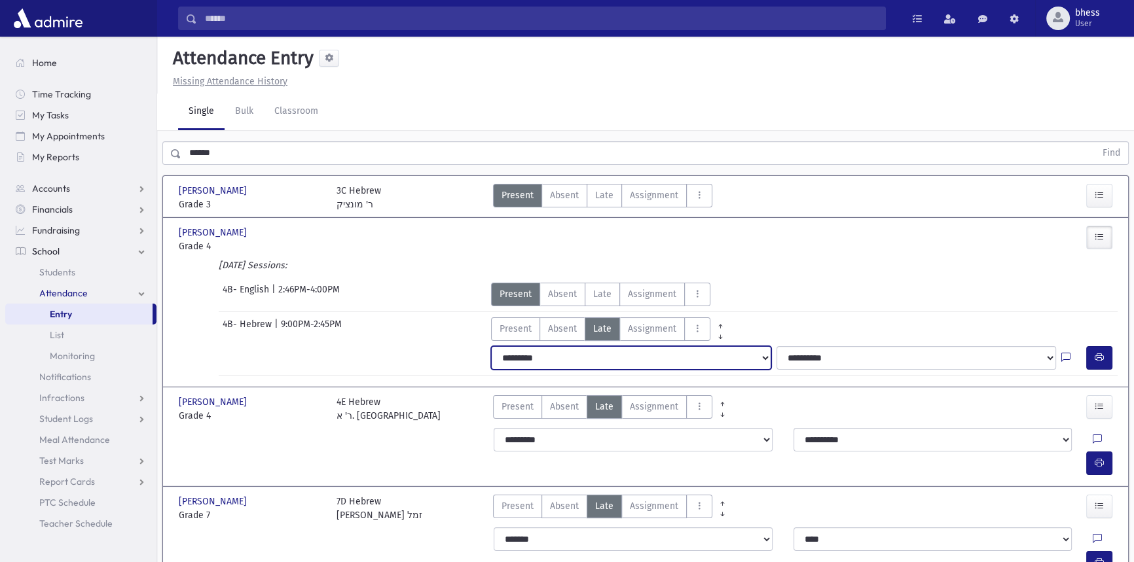
click at [584, 361] on select "**********" at bounding box center [631, 358] width 280 height 24
click at [491, 346] on select "**********" at bounding box center [631, 358] width 280 height 24
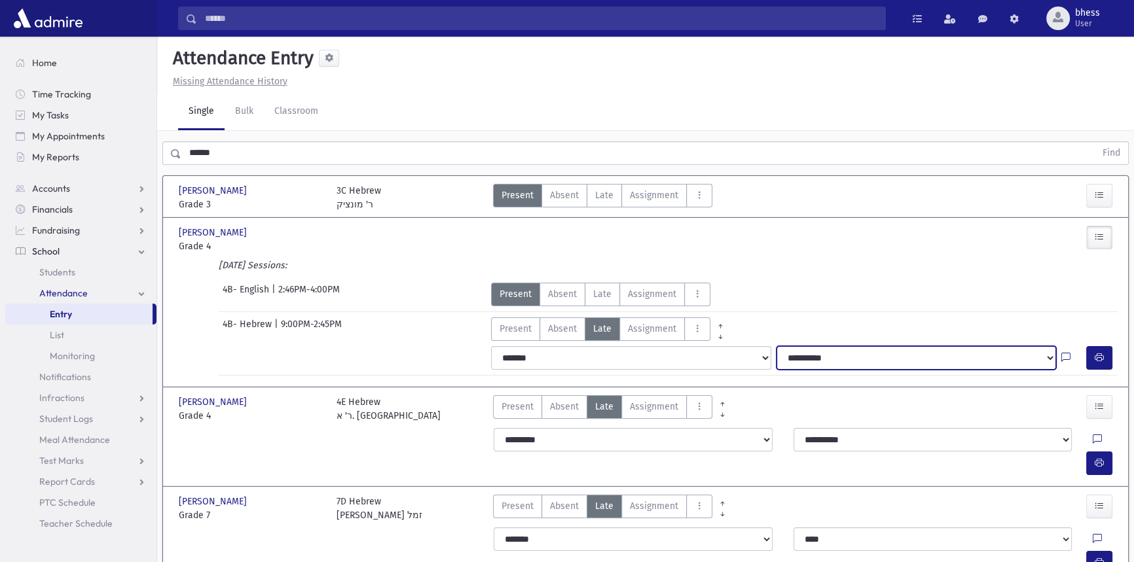
click at [847, 357] on select "**********" at bounding box center [917, 358] width 280 height 24
select select "****"
click at [777, 346] on select "**********" at bounding box center [917, 358] width 280 height 24
drag, startPoint x: 1100, startPoint y: 354, endPoint x: 782, endPoint y: 330, distance: 319.1
click at [1100, 354] on icon "button" at bounding box center [1099, 357] width 9 height 11
